Goal: Book appointment/travel/reservation

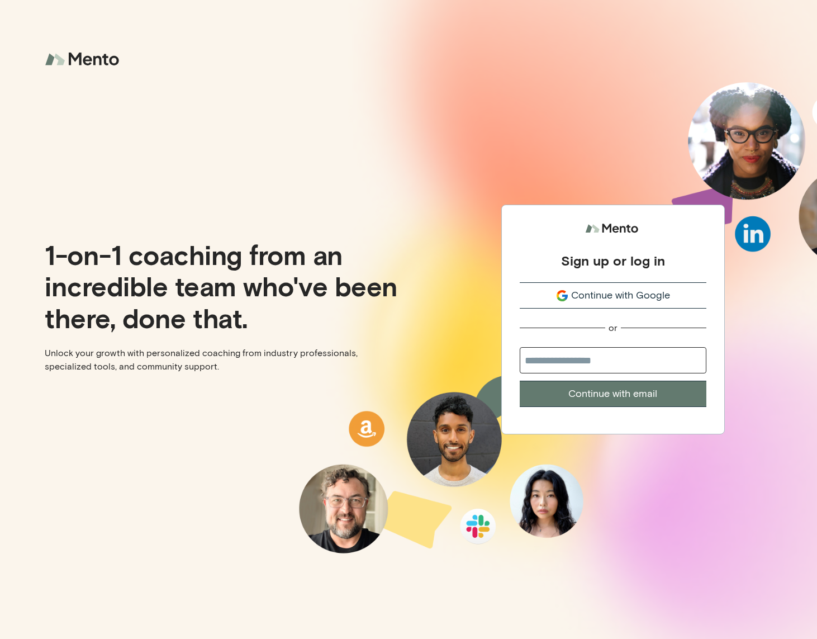
click at [553, 305] on button "Continue with Google" at bounding box center [613, 295] width 187 height 26
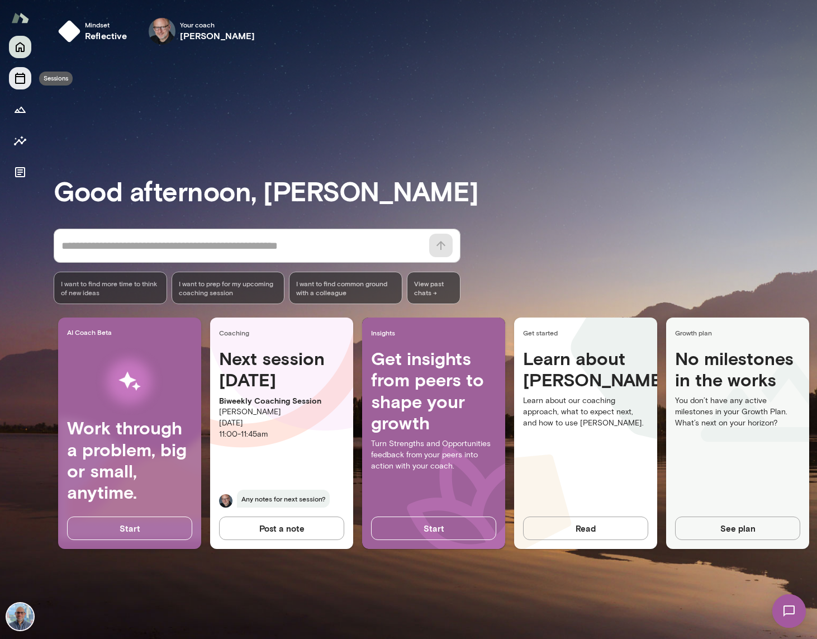
click at [19, 82] on icon "Sessions" at bounding box center [19, 78] width 13 height 13
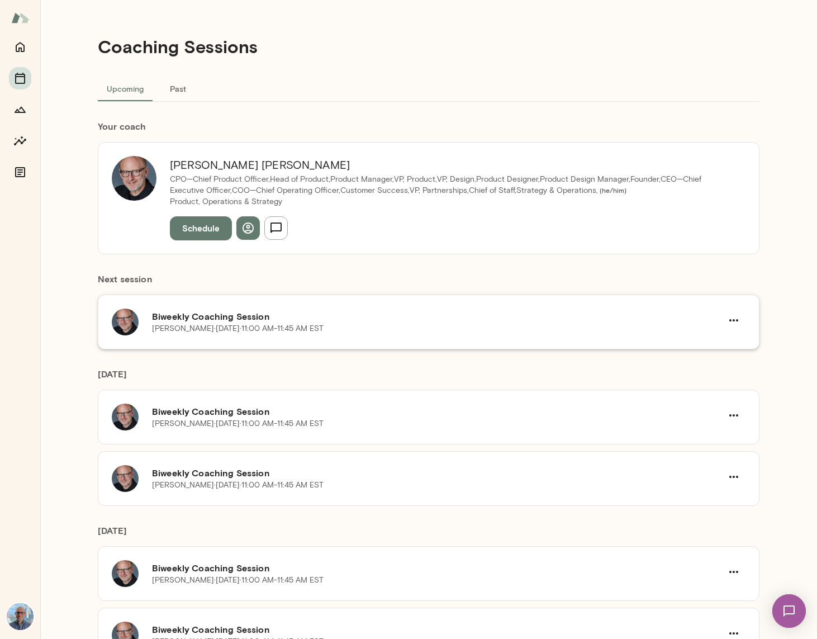
click at [195, 336] on div "Biweekly Coaching Session Nick Gould · Thu, Oct 2 · 11:00 AM-11:45 AM EST" at bounding box center [429, 322] width 662 height 55
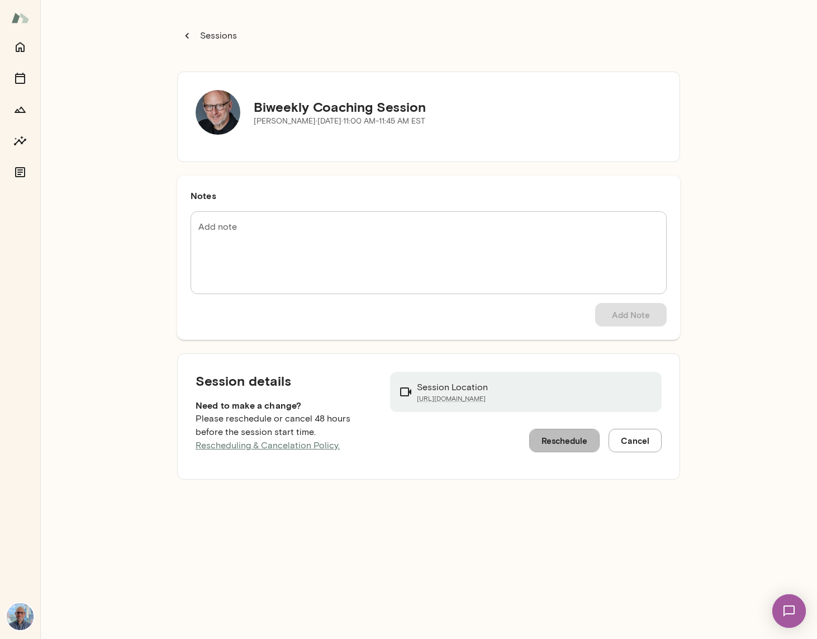
click at [563, 442] on button "Reschedule" at bounding box center [564, 440] width 70 height 23
